Goal: Task Accomplishment & Management: Manage account settings

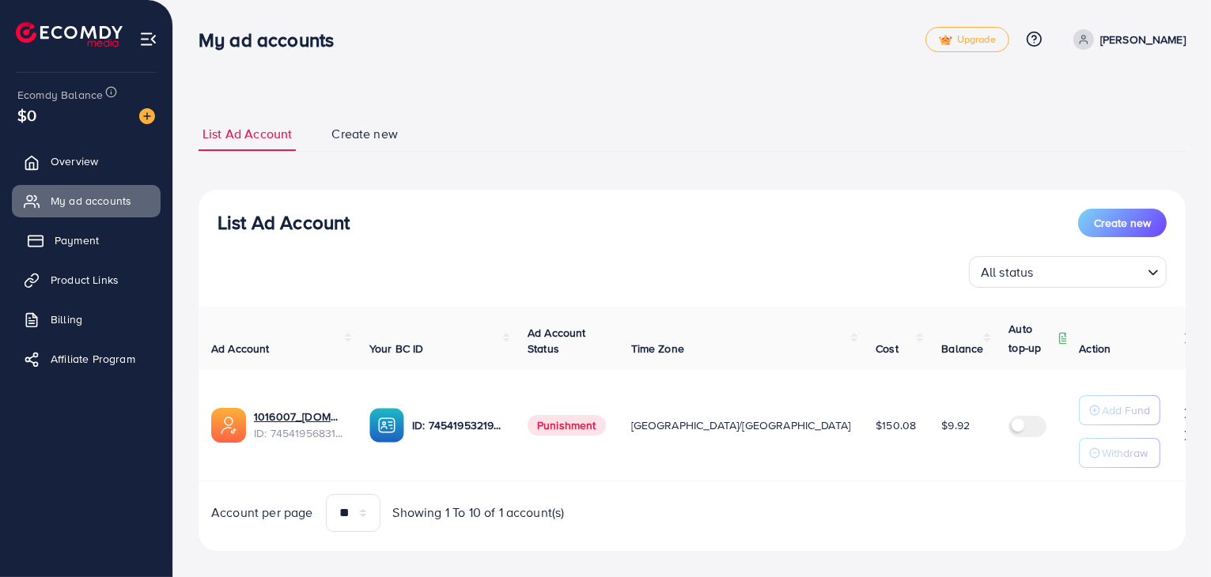
click at [100, 238] on link "Payment" at bounding box center [86, 241] width 149 height 32
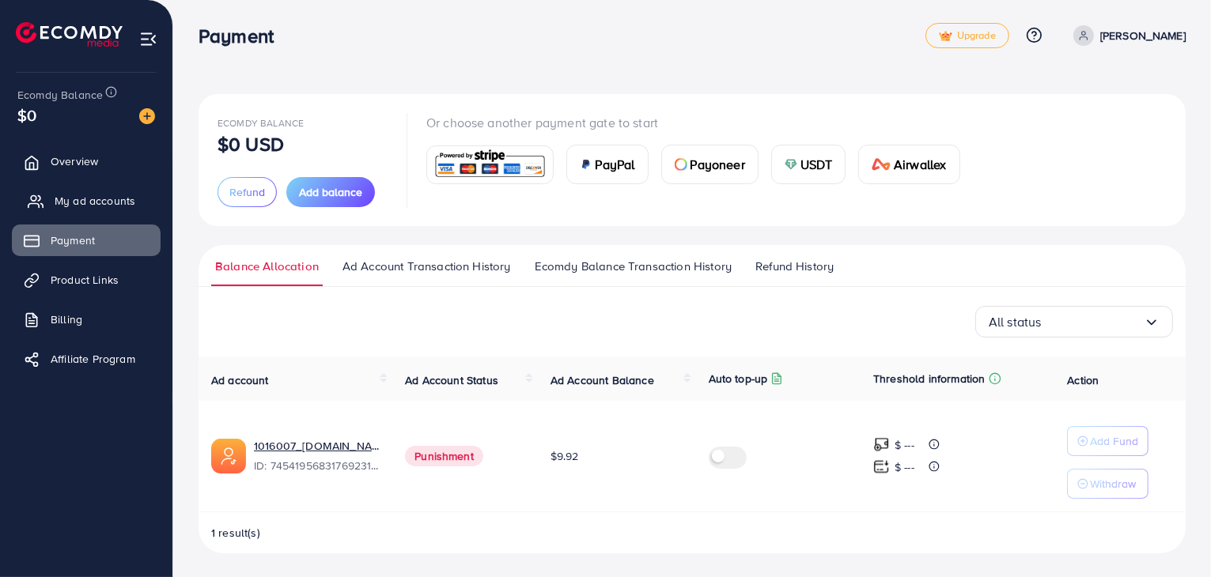
scroll to position [5, 0]
click at [677, 258] on span "Ecomdy Balance Transaction History" at bounding box center [633, 265] width 197 height 17
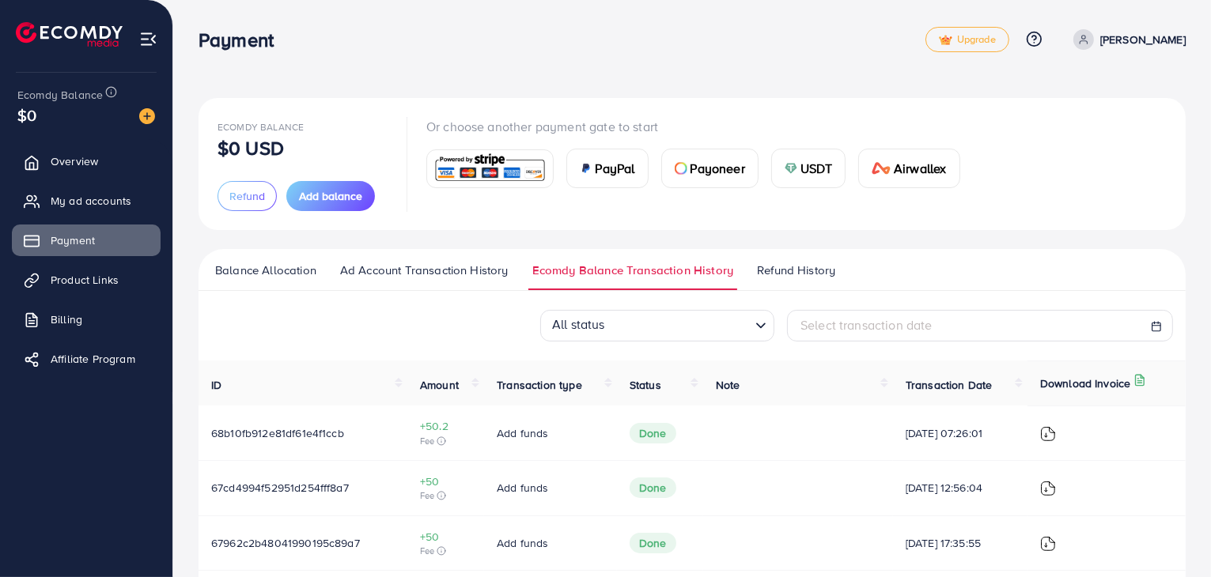
click at [774, 265] on span "Refund History" at bounding box center [796, 270] width 78 height 17
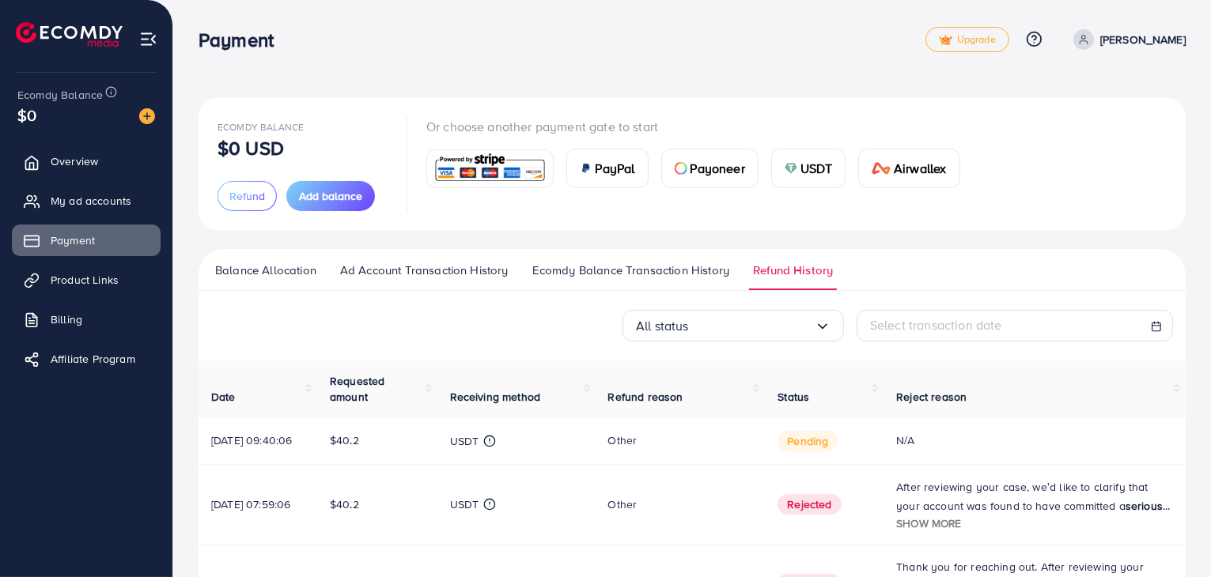
click at [672, 276] on span "Ecomdy Balance Transaction History" at bounding box center [630, 270] width 197 height 17
